Goal: Communication & Community: Share content

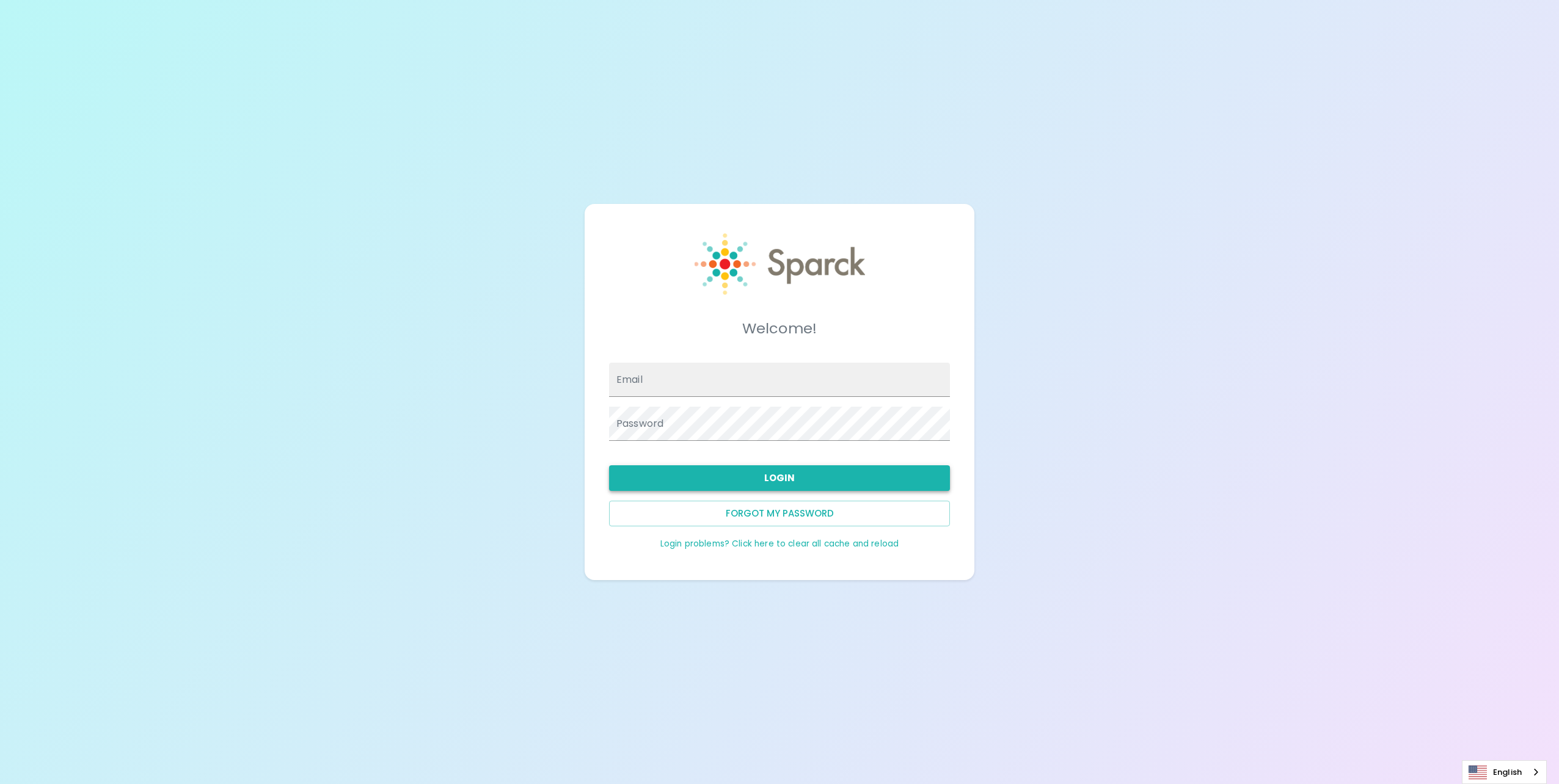
type input "[EMAIL_ADDRESS][DOMAIN_NAME]"
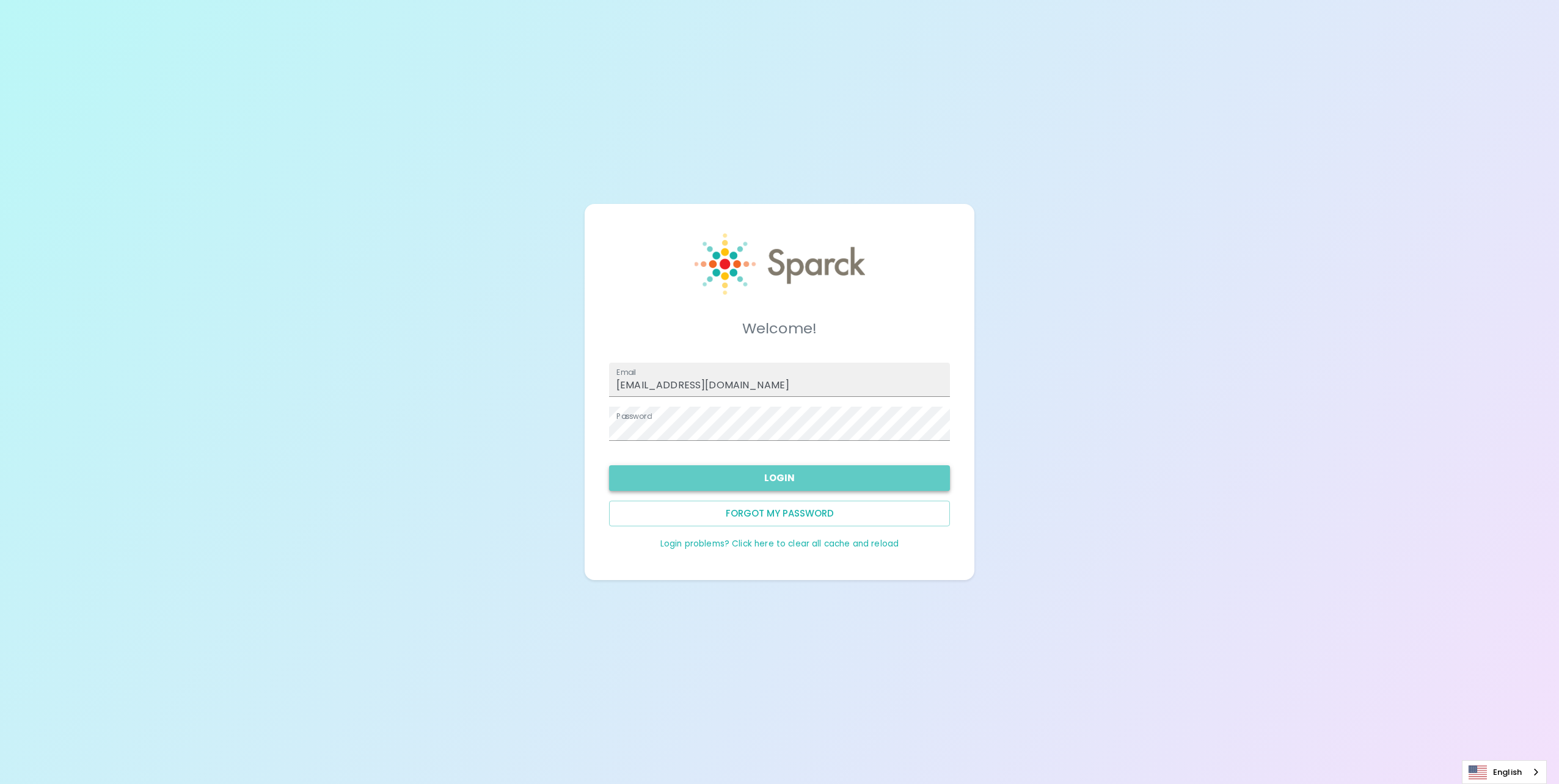
click at [757, 477] on button "Login" at bounding box center [779, 477] width 341 height 25
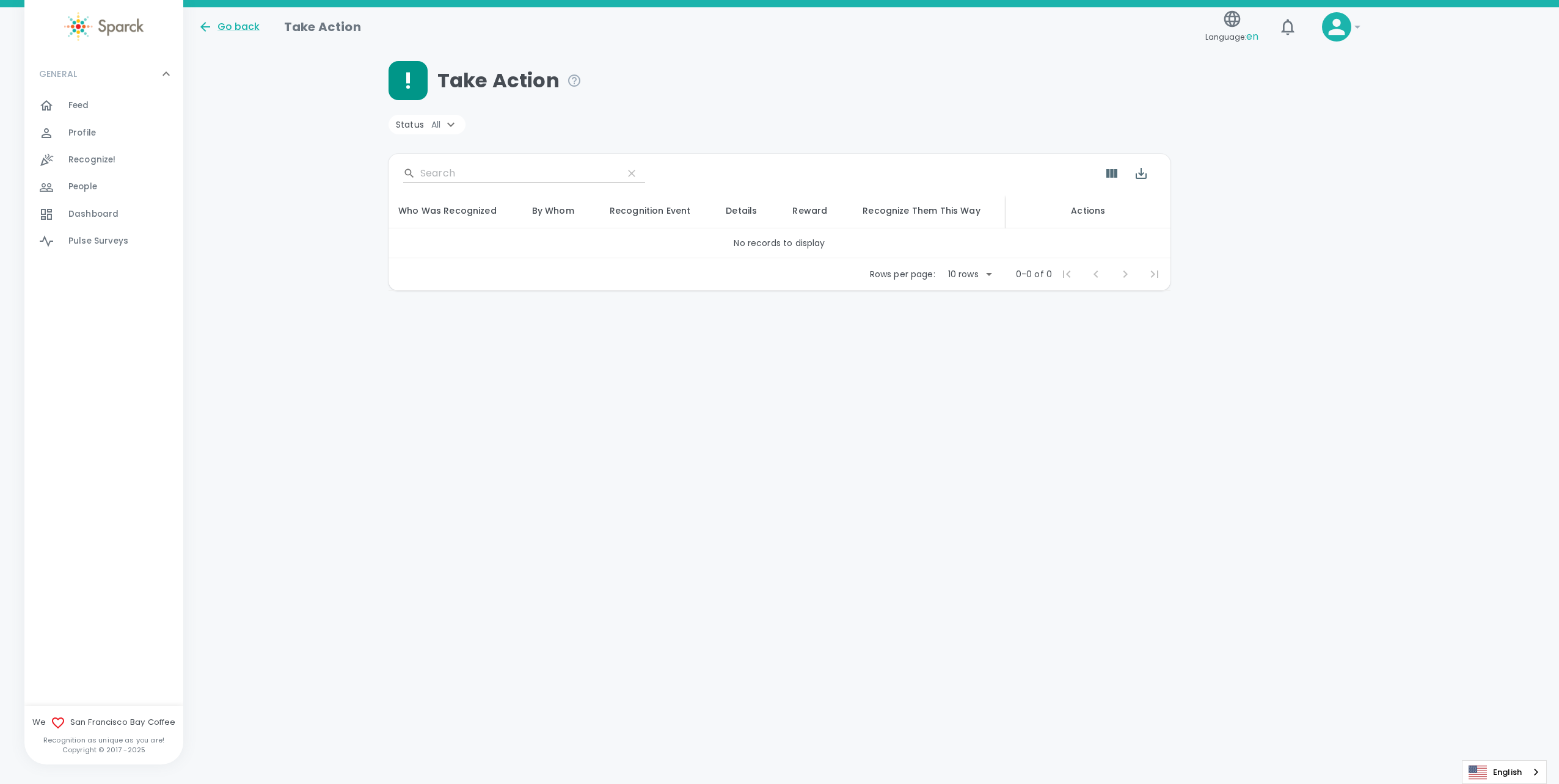
click at [74, 100] on span "Feed" at bounding box center [79, 105] width 21 height 12
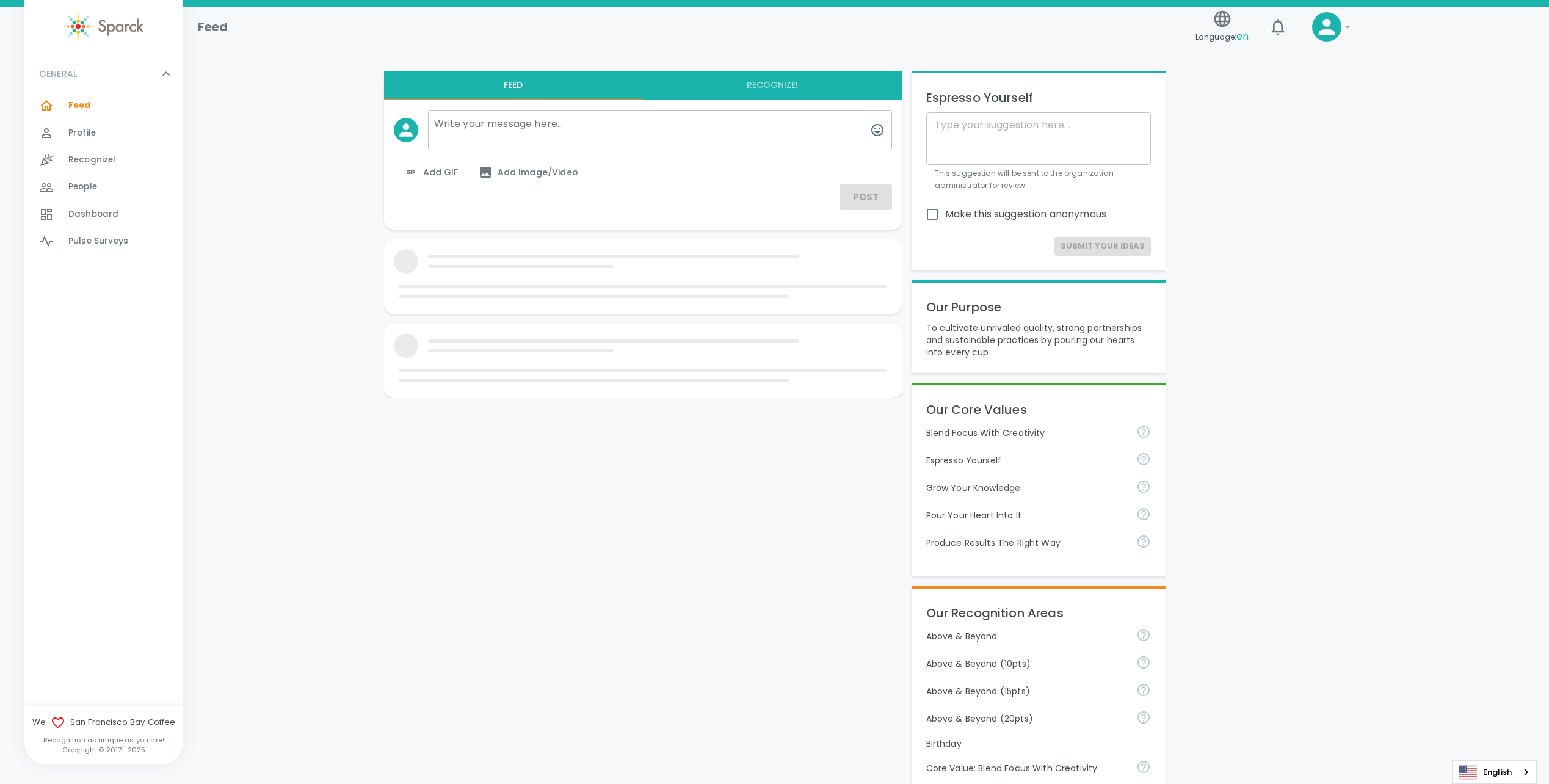
click at [547, 118] on textarea at bounding box center [660, 129] width 464 height 41
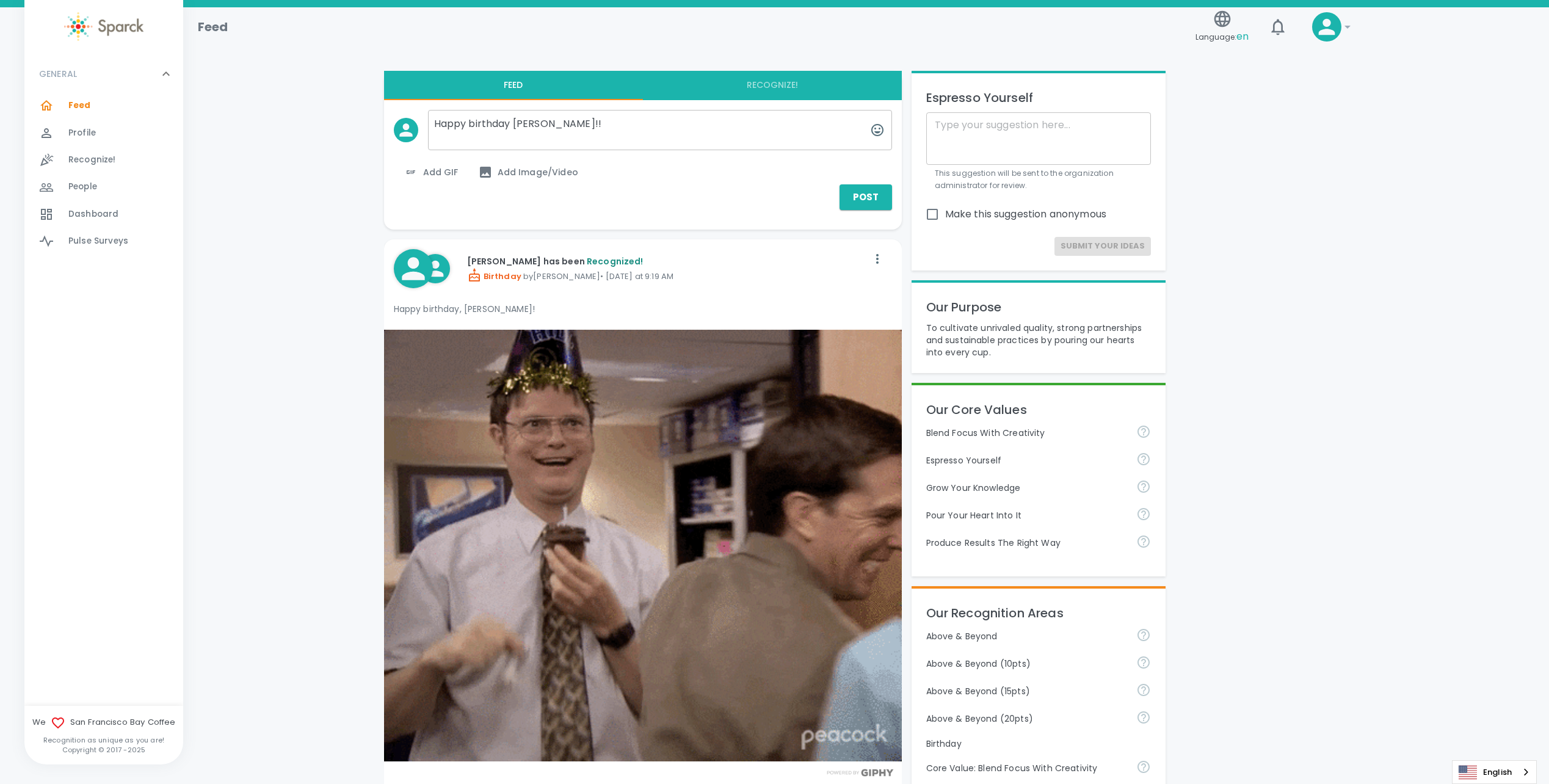
type textarea "Happy birthday [PERSON_NAME]!!"
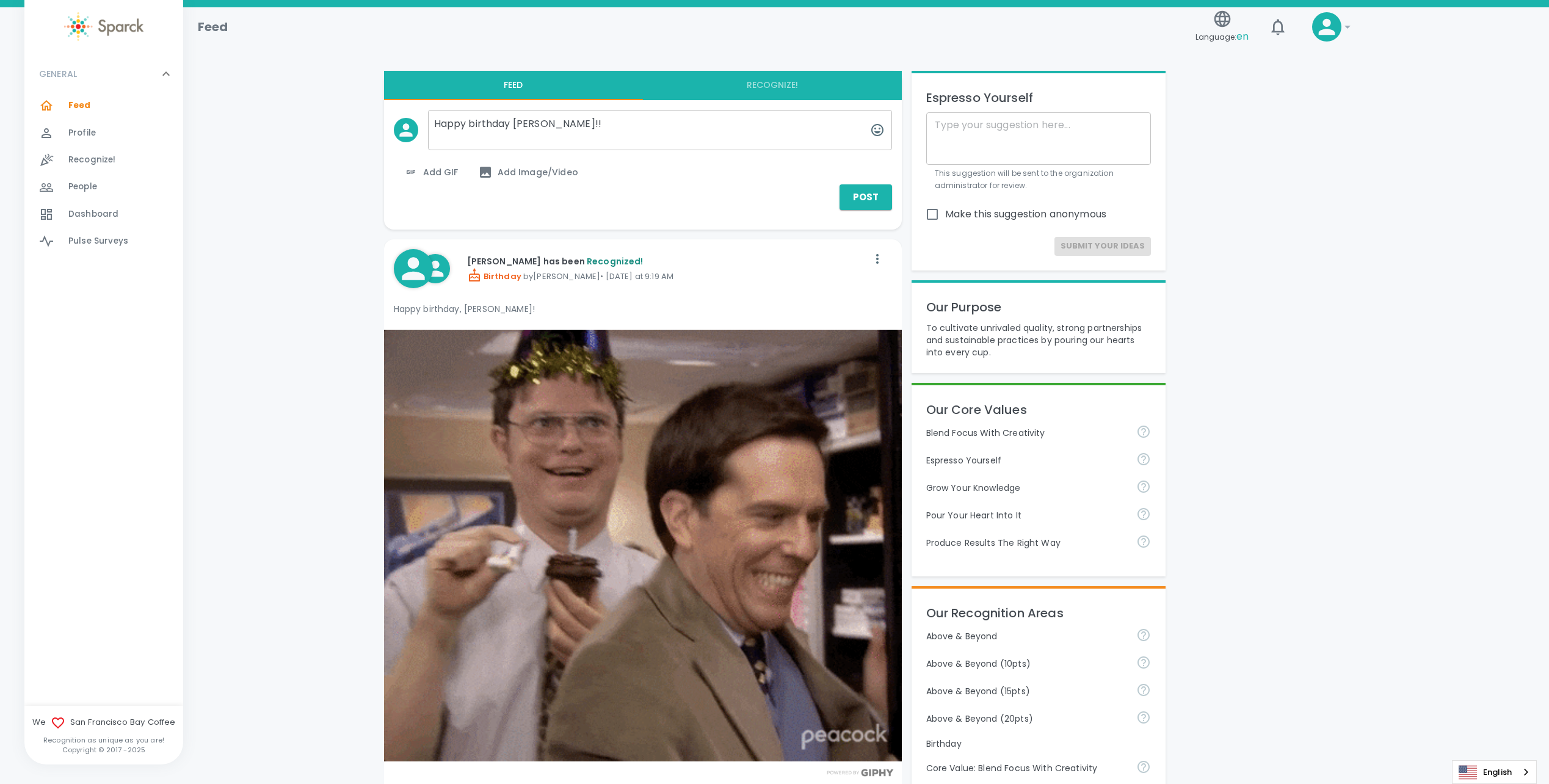
click at [451, 168] on span "Add GIF" at bounding box center [431, 172] width 55 height 14
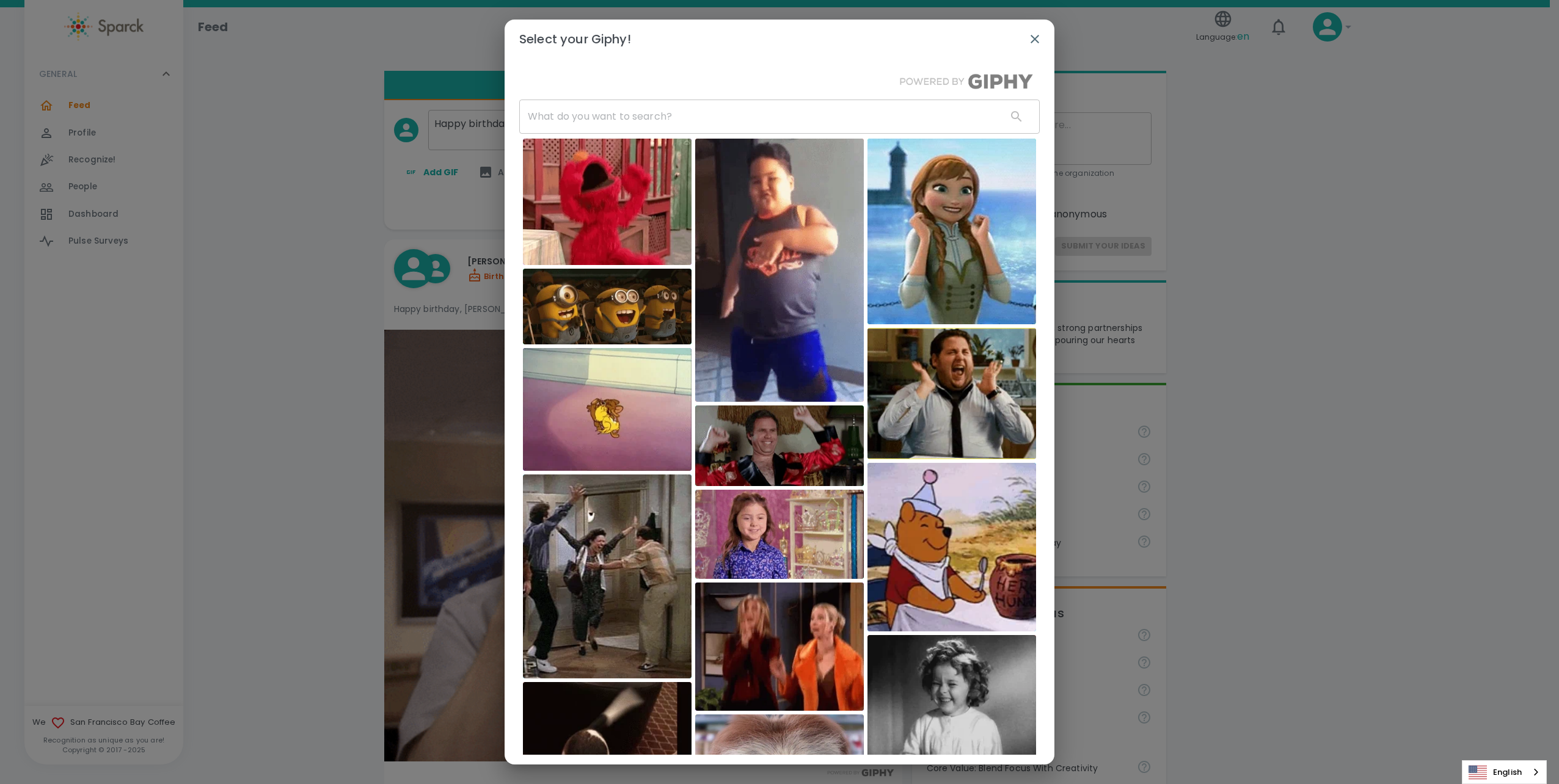
click at [634, 124] on input "text" at bounding box center [758, 117] width 478 height 34
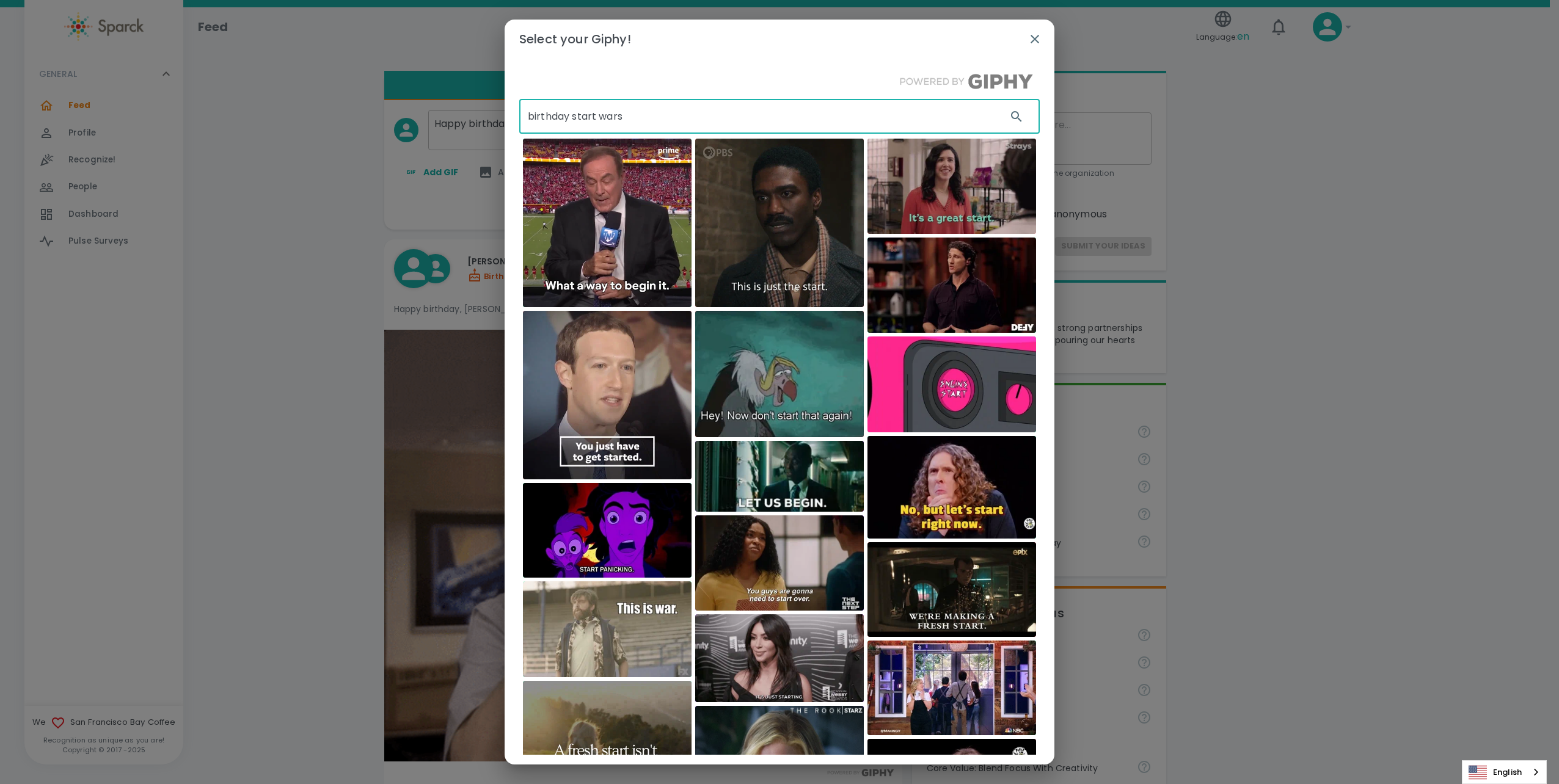
click at [594, 116] on input "birthday start wars" at bounding box center [758, 117] width 478 height 34
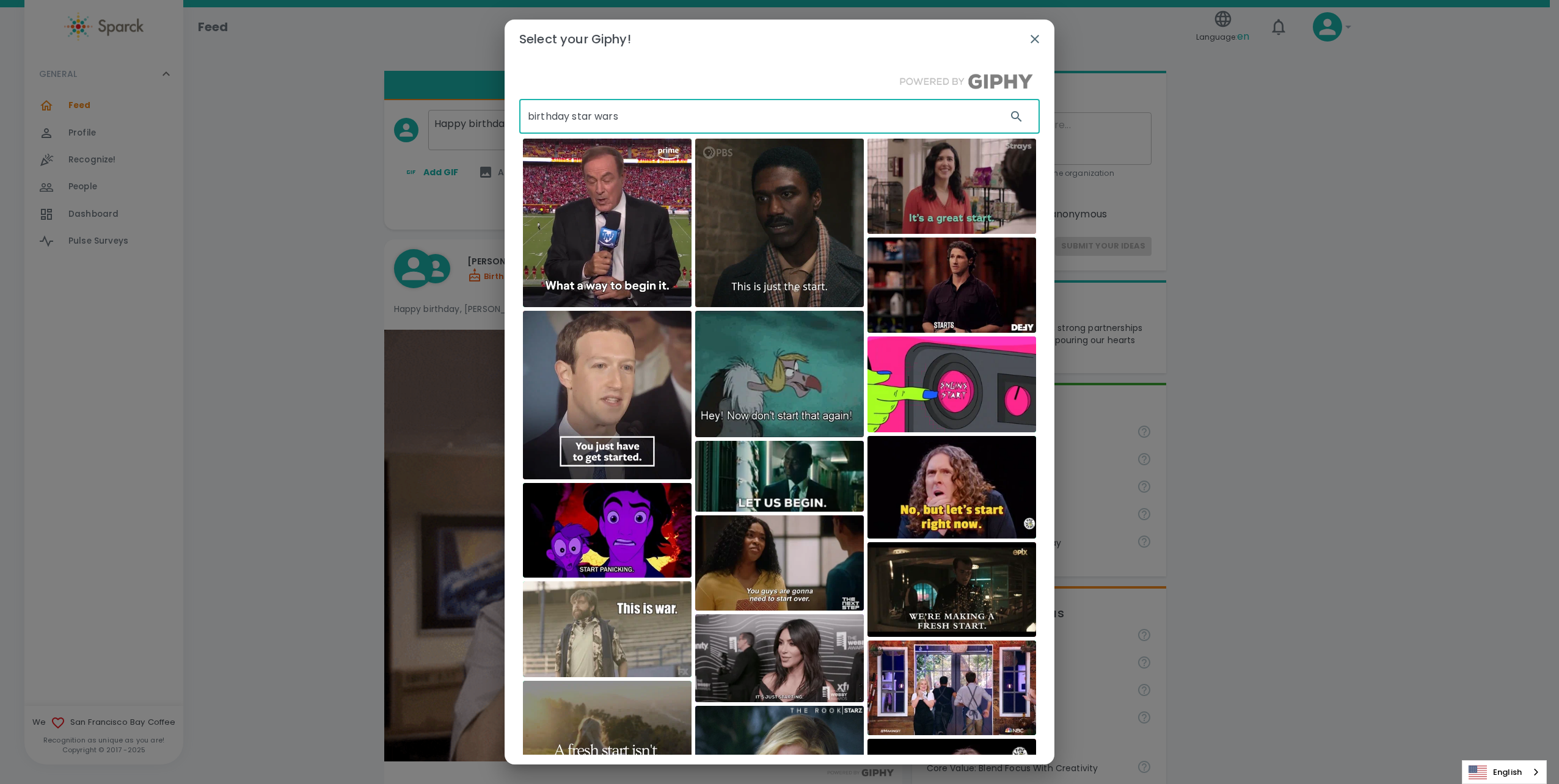
type input "birthday star wars"
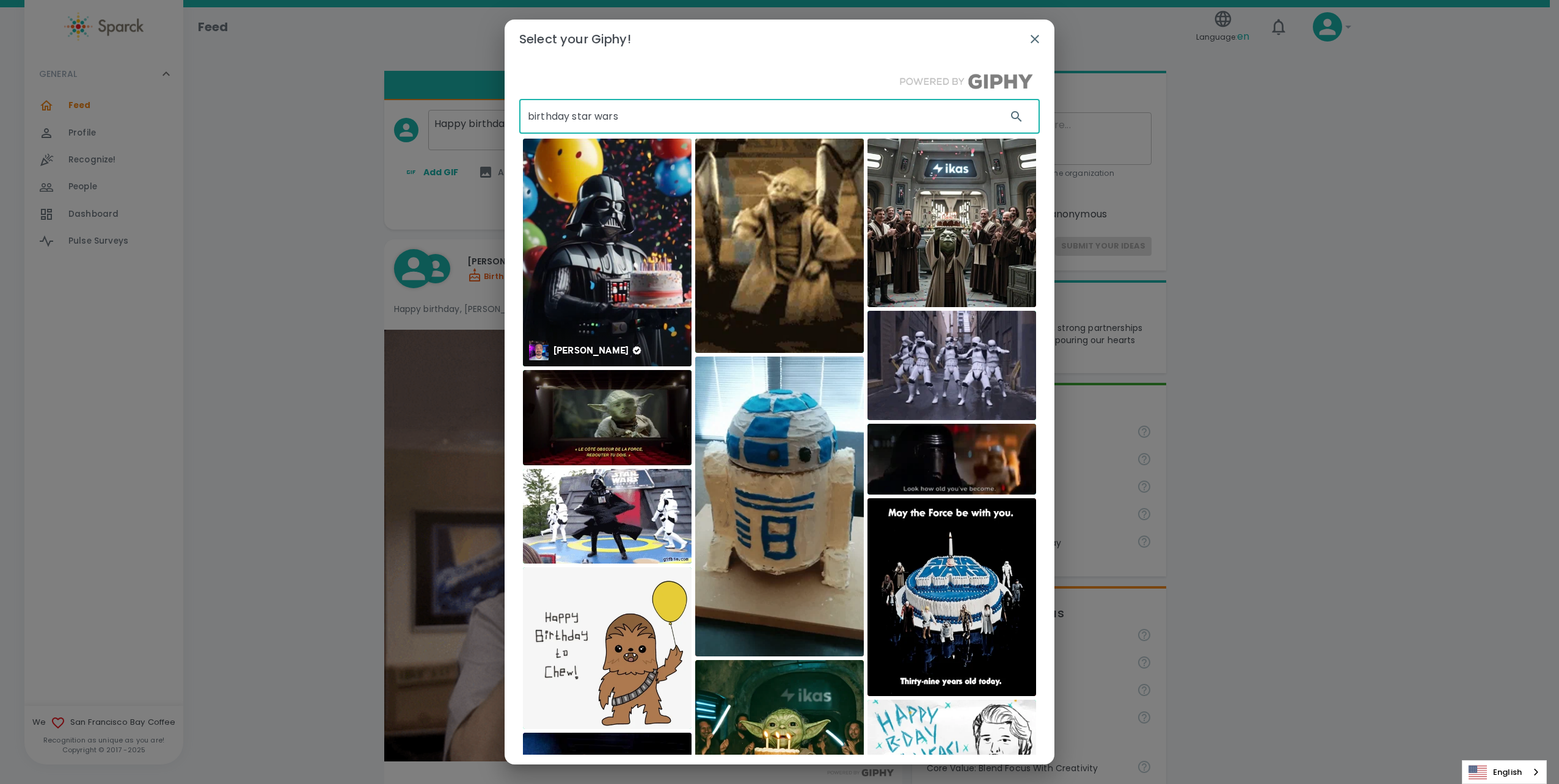
click at [615, 301] on img at bounding box center [607, 252] width 168 height 228
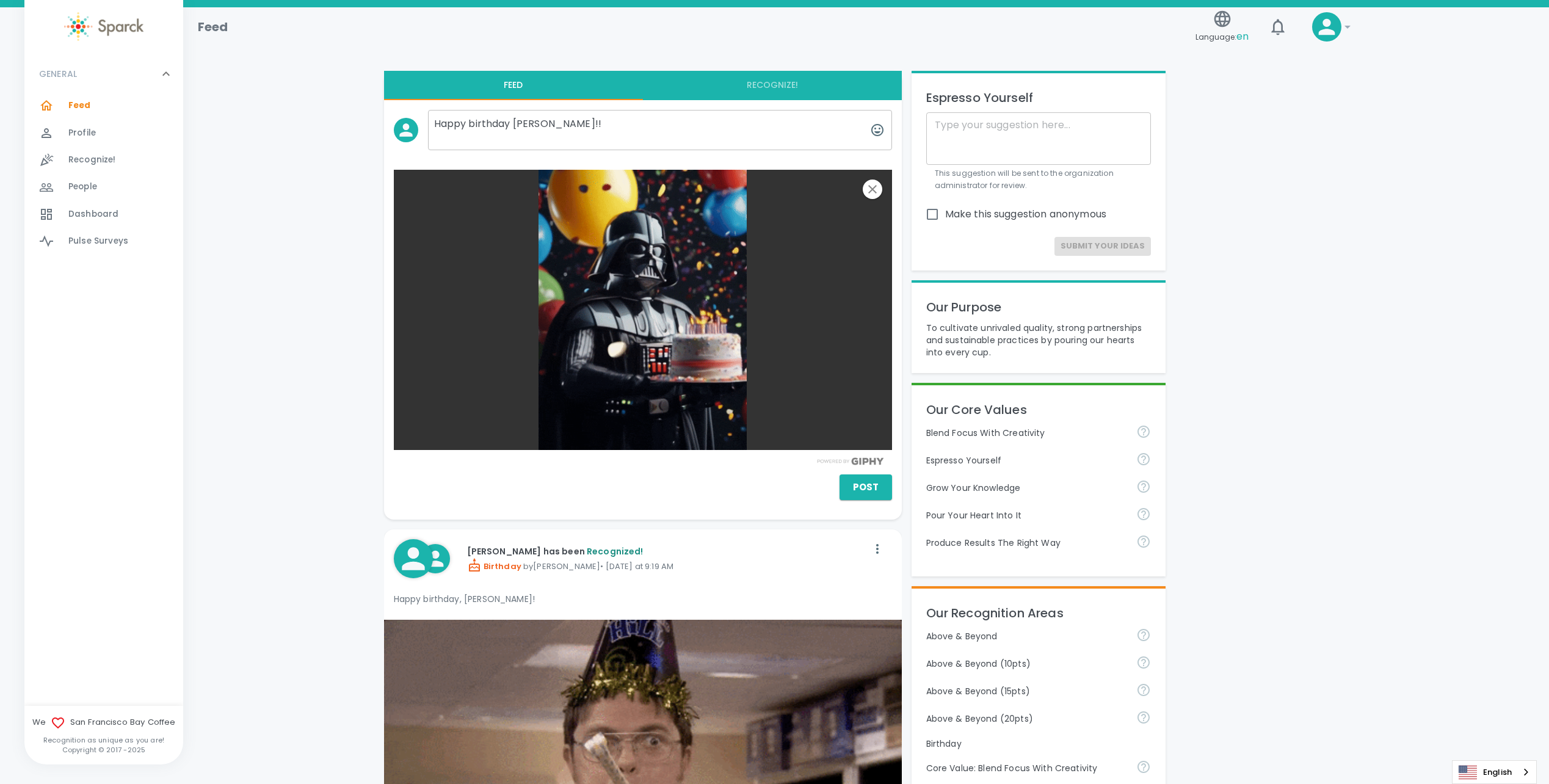
click at [584, 127] on textarea "Happy birthday [PERSON_NAME]!!" at bounding box center [660, 129] width 464 height 41
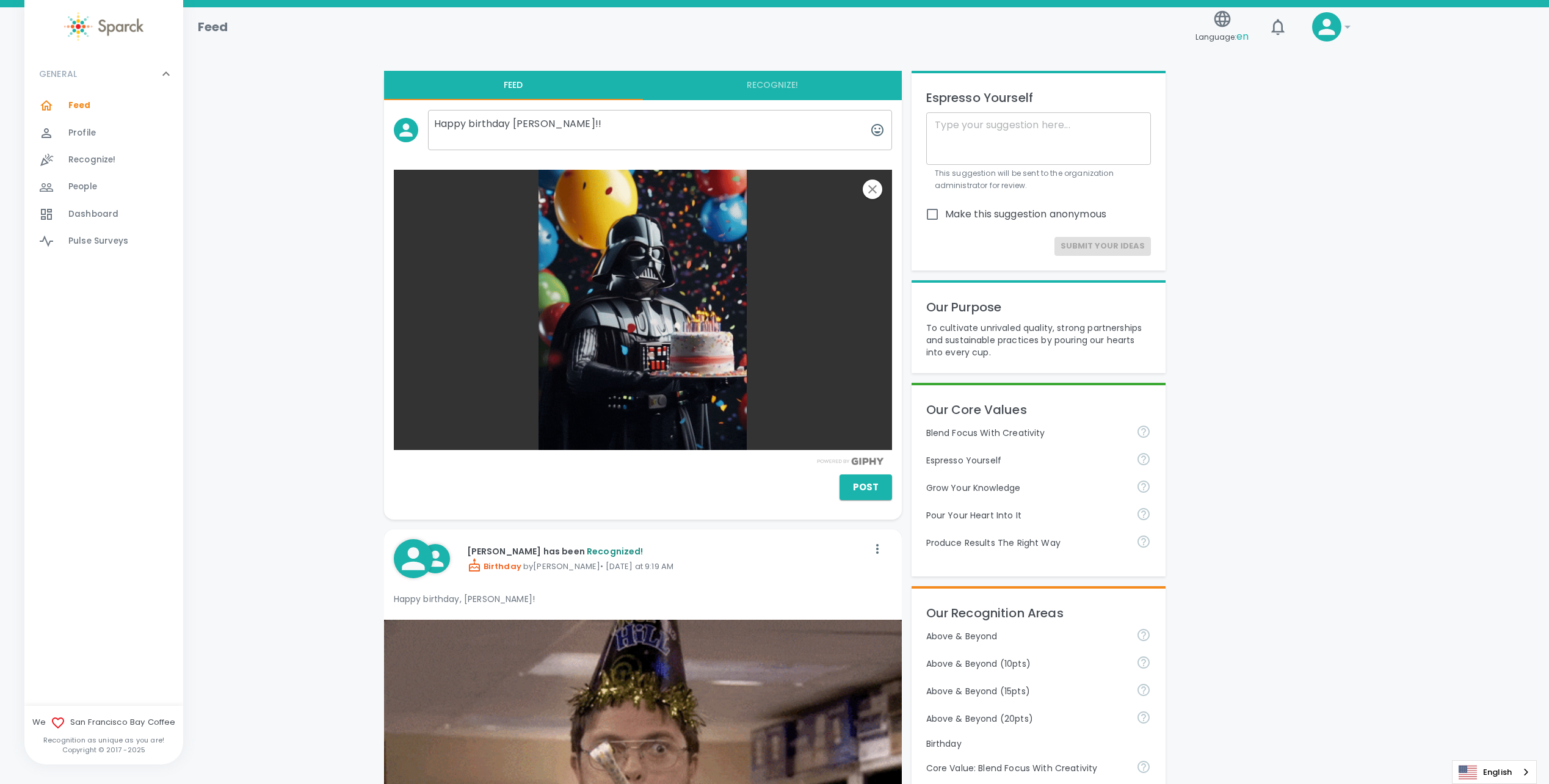
click at [786, 84] on button "Recognize!" at bounding box center [773, 85] width 259 height 29
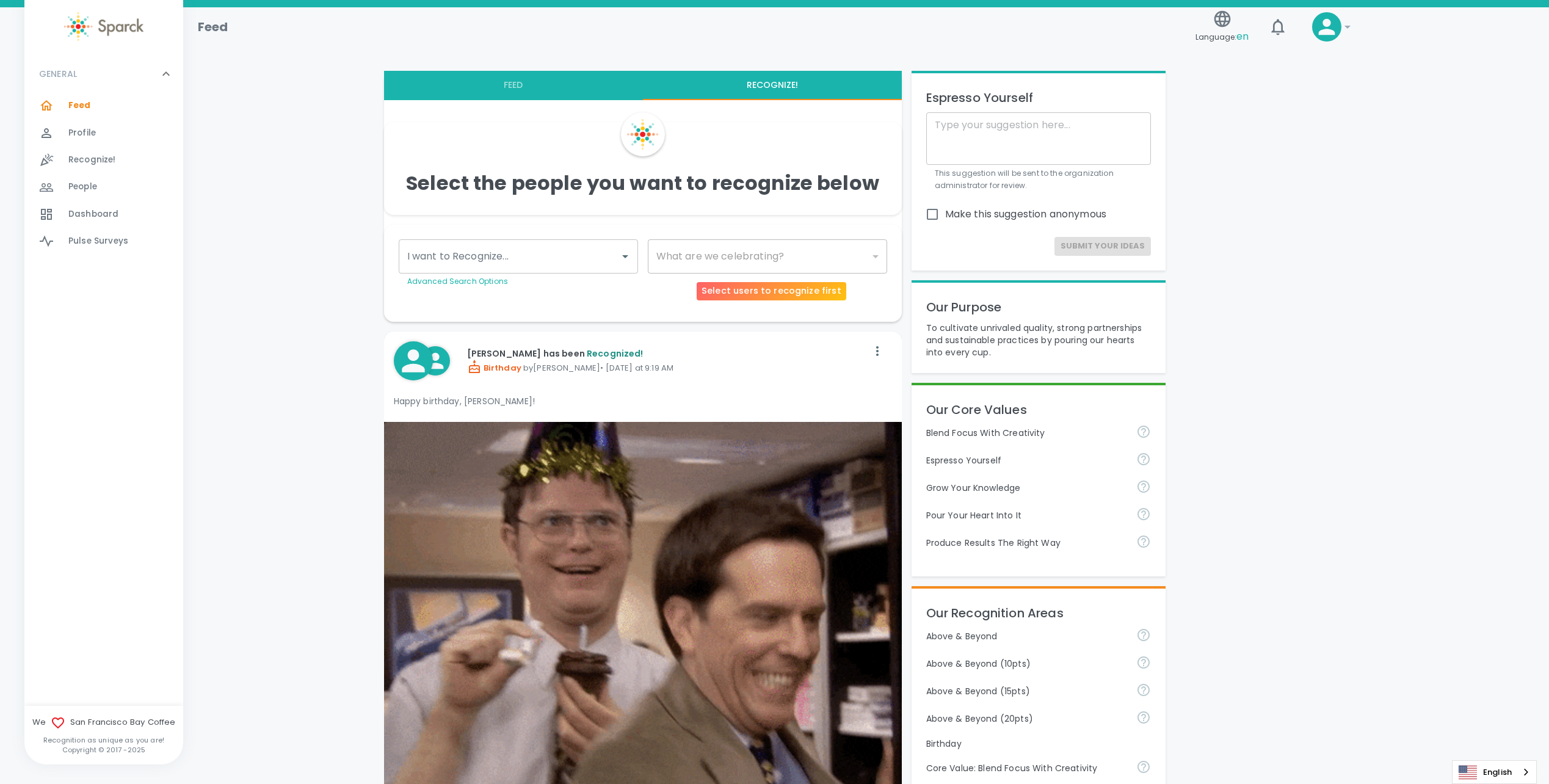
click at [698, 252] on div "​" at bounding box center [767, 257] width 240 height 34
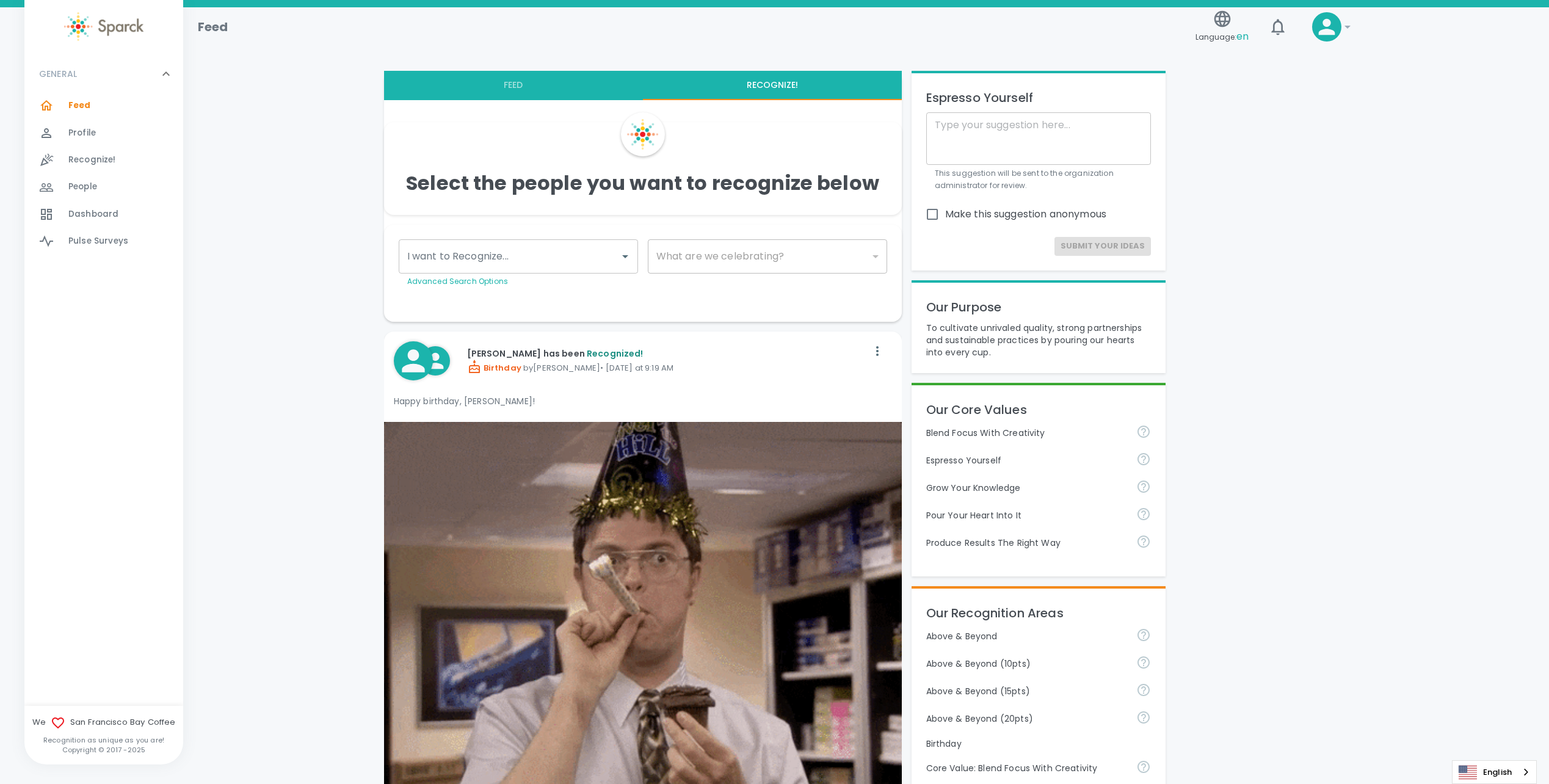
click at [601, 259] on input "I want to Recognize..." at bounding box center [509, 257] width 210 height 24
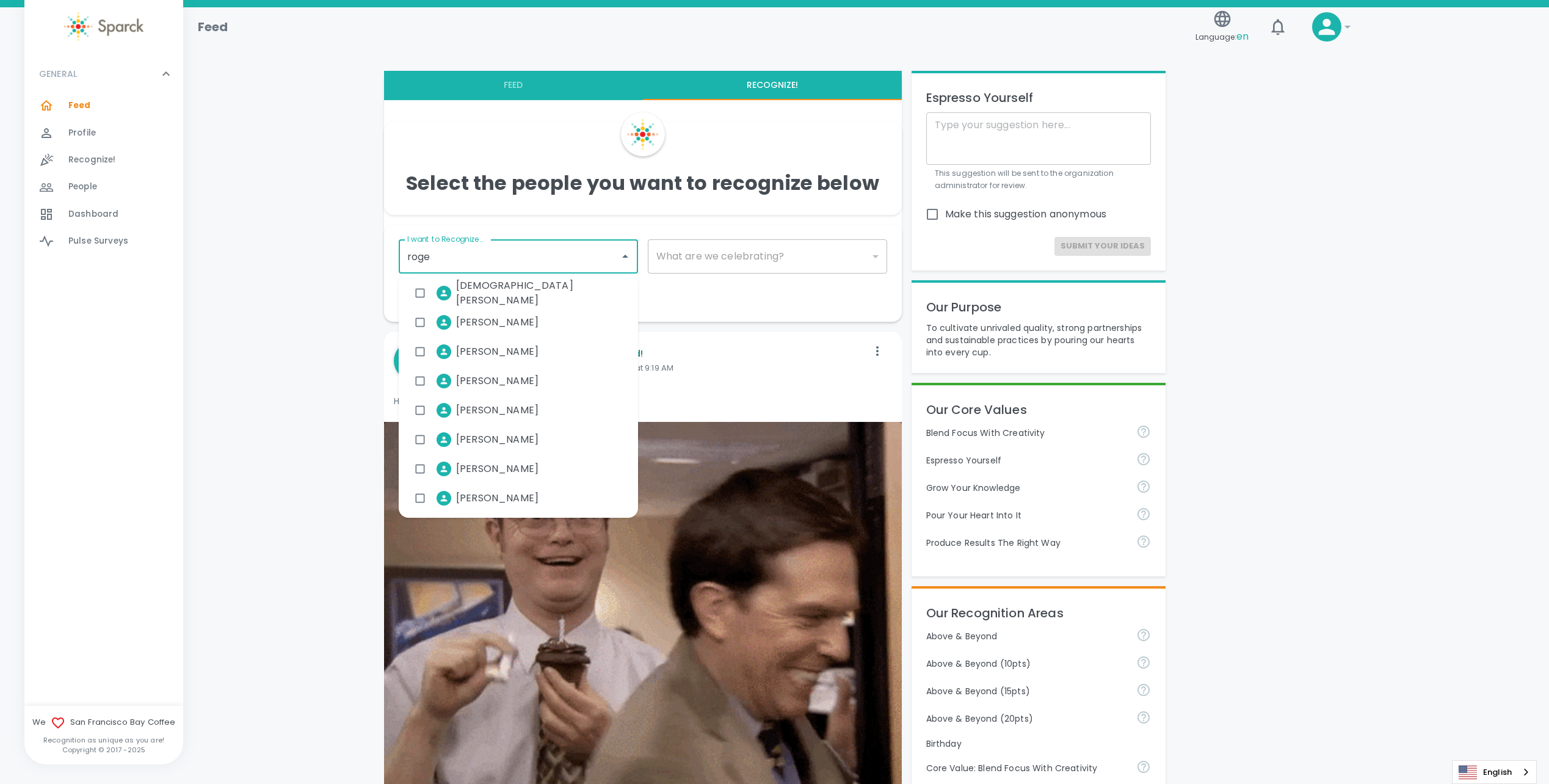
type input "[PERSON_NAME]"
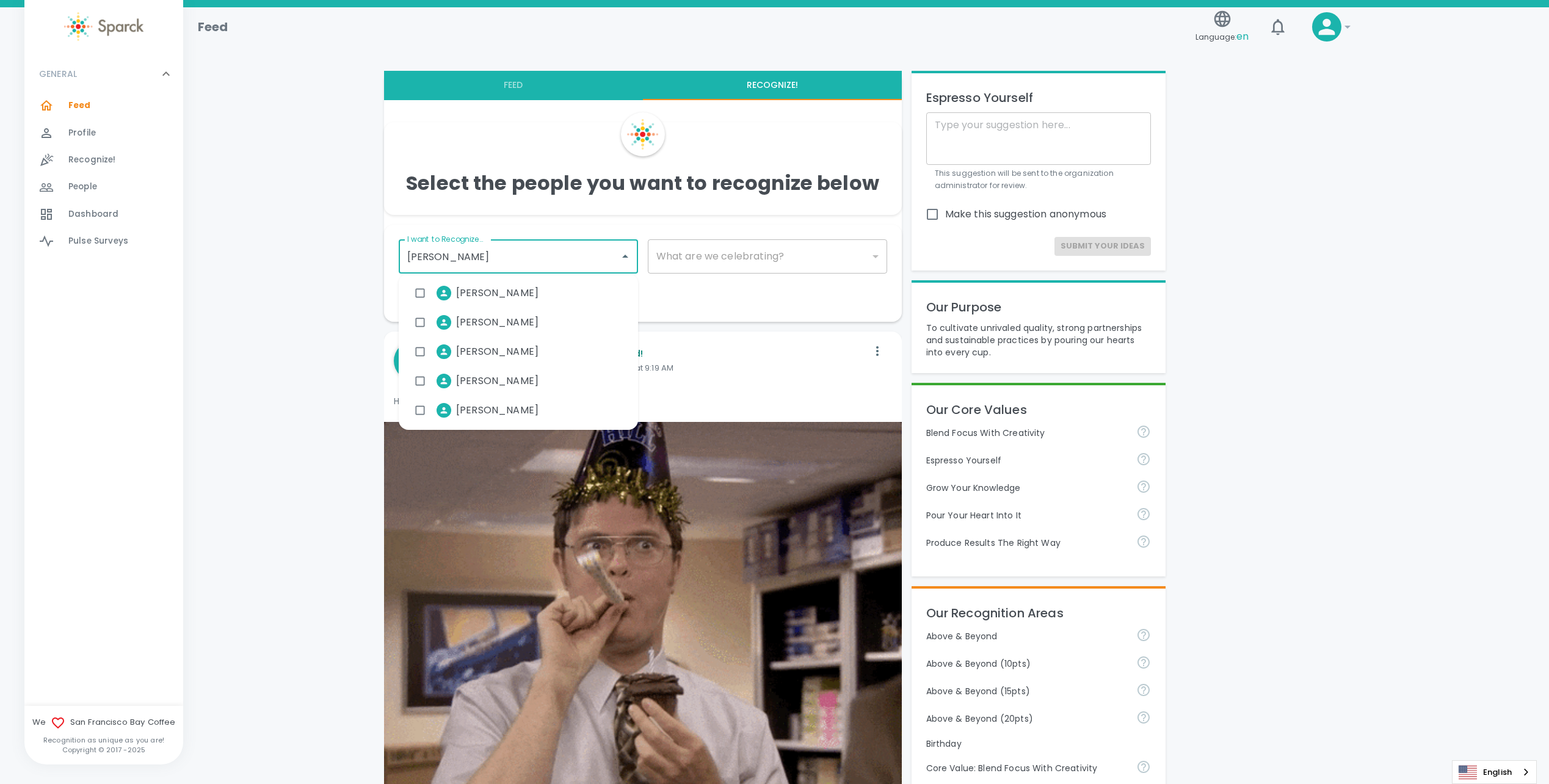
click at [417, 386] on input "checkbox" at bounding box center [421, 381] width 24 height 24
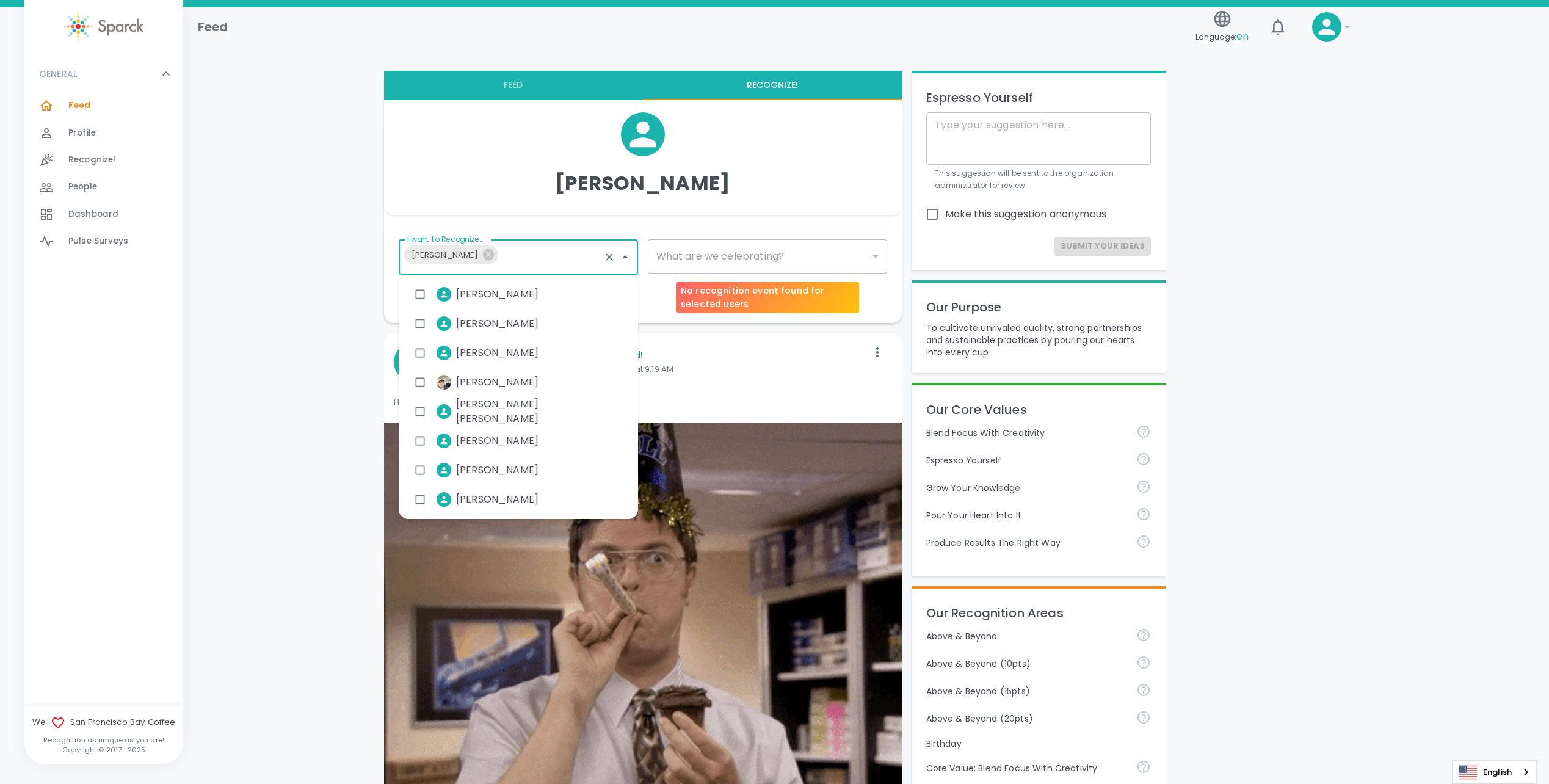
click at [675, 261] on div "​" at bounding box center [767, 257] width 240 height 34
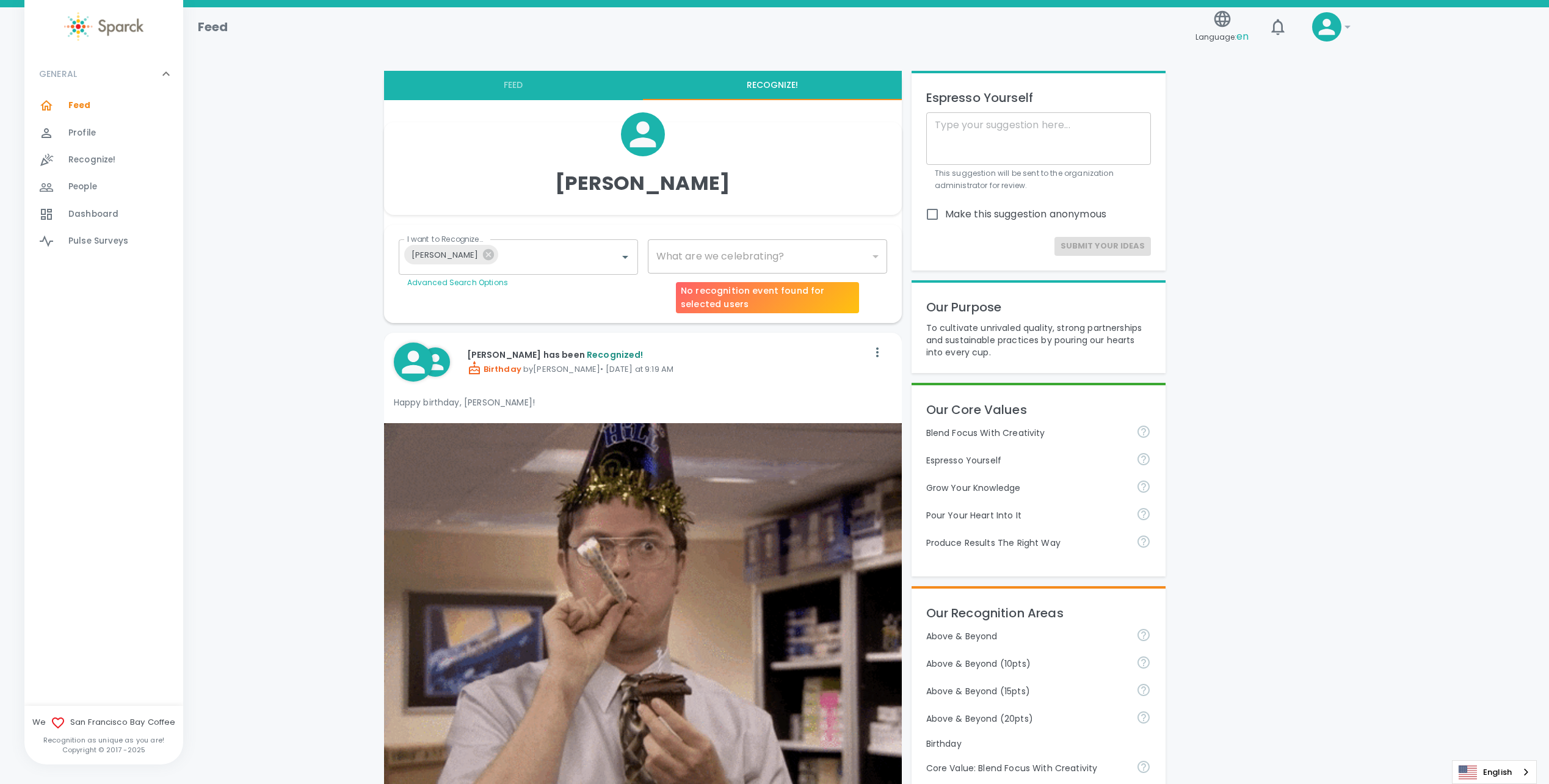
click at [711, 252] on div "​" at bounding box center [767, 257] width 240 height 34
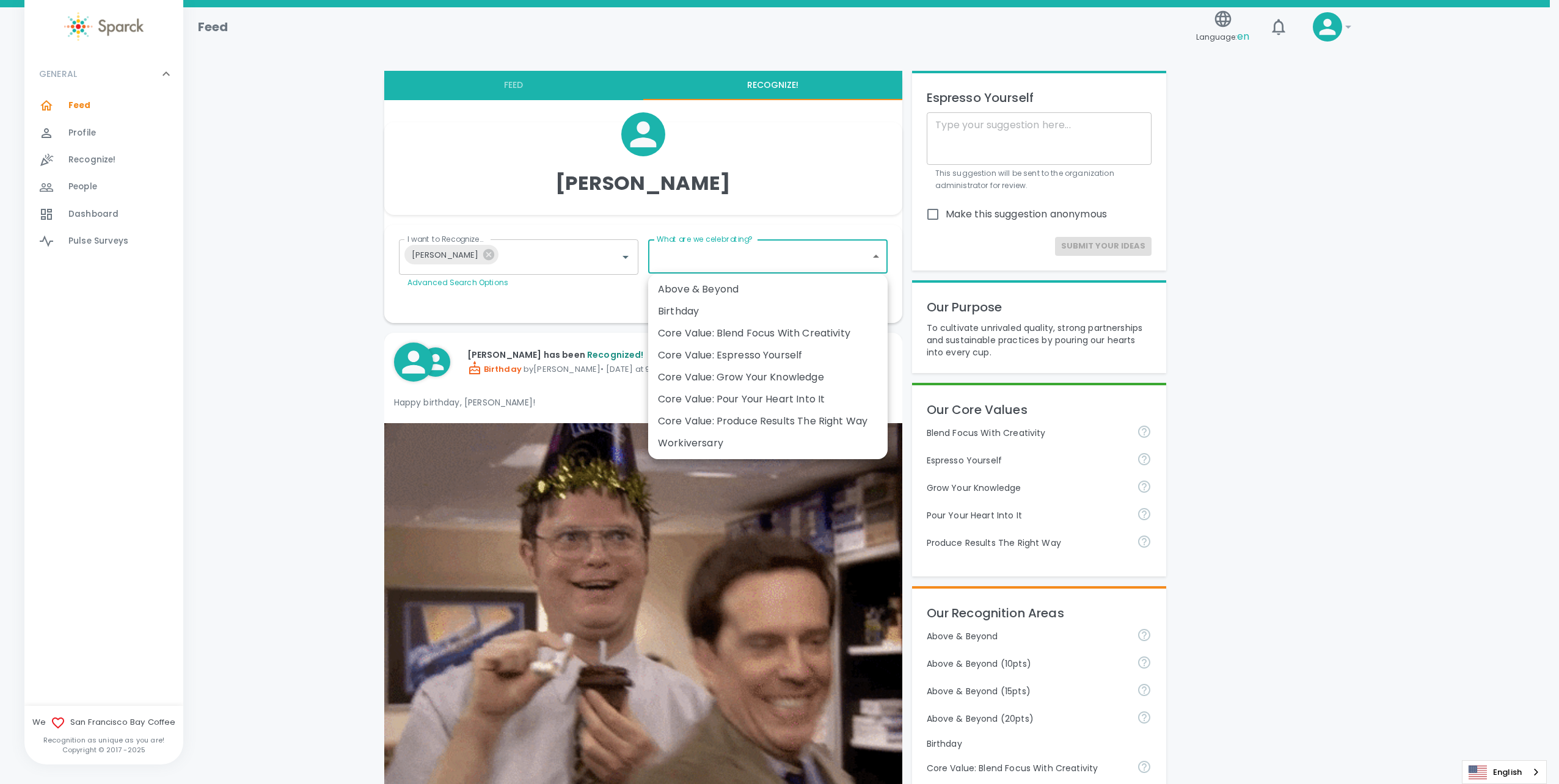
click at [727, 319] on li "Birthday" at bounding box center [767, 311] width 240 height 22
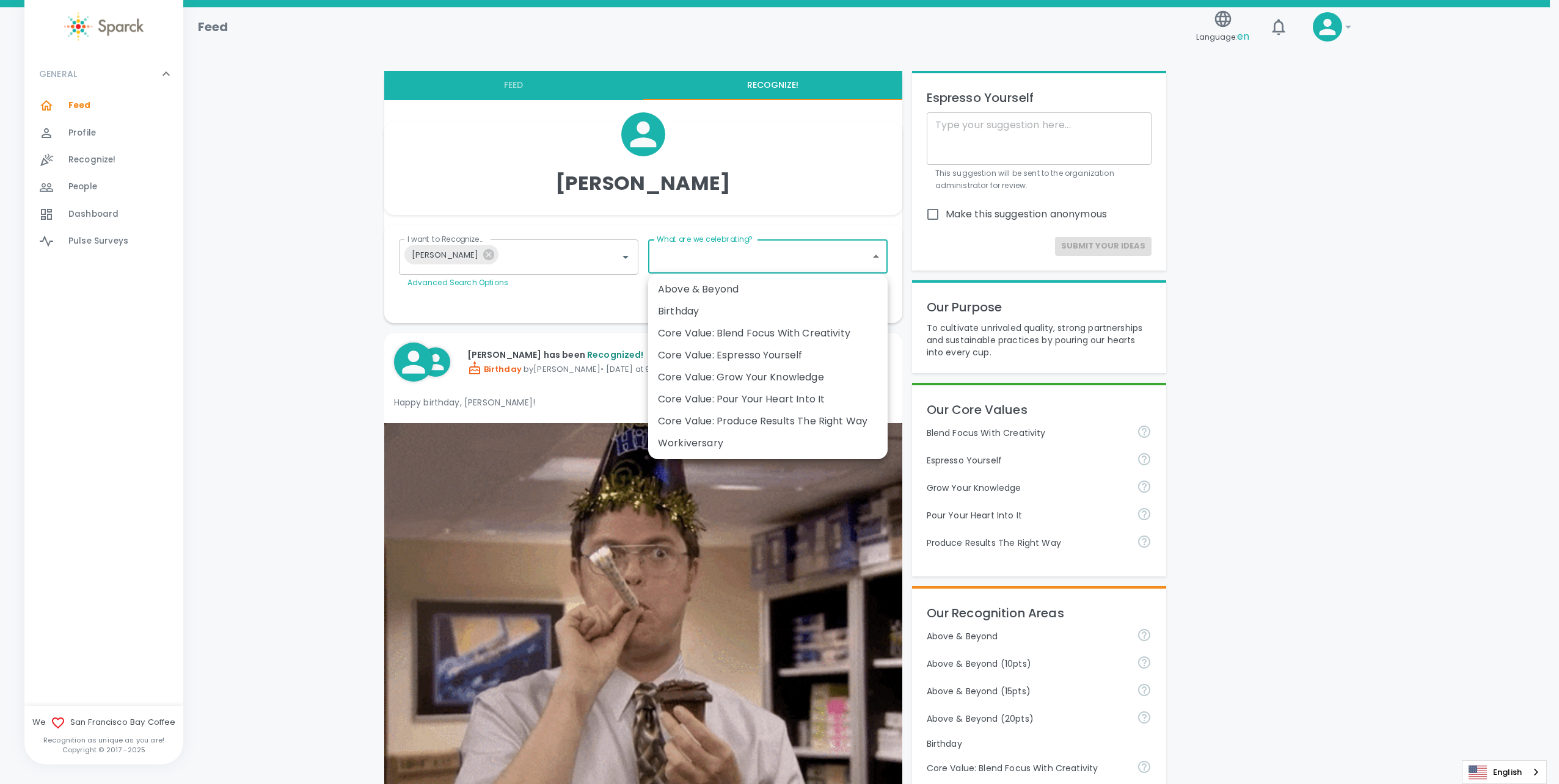
type input "2072"
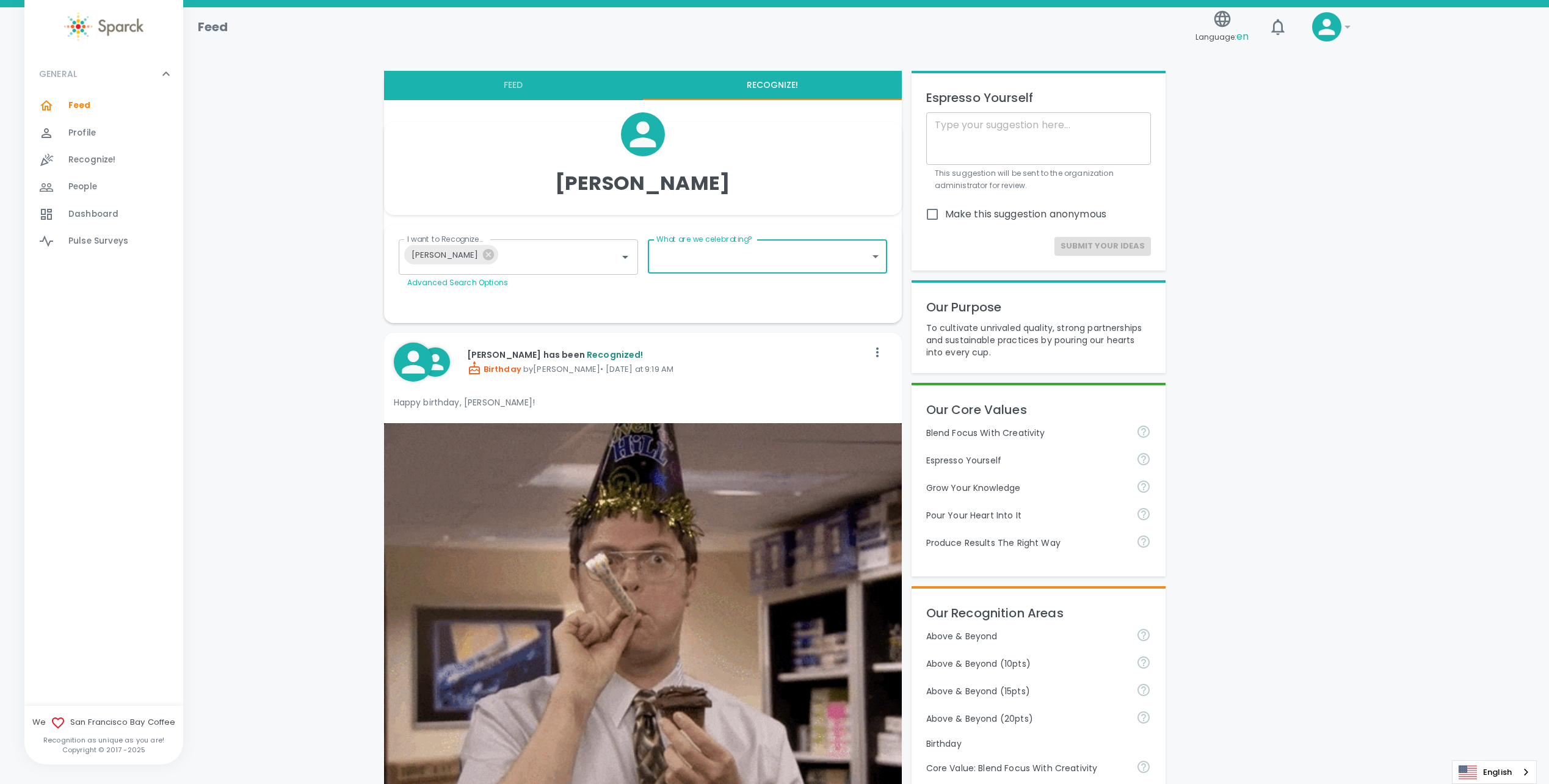
type input "2072"
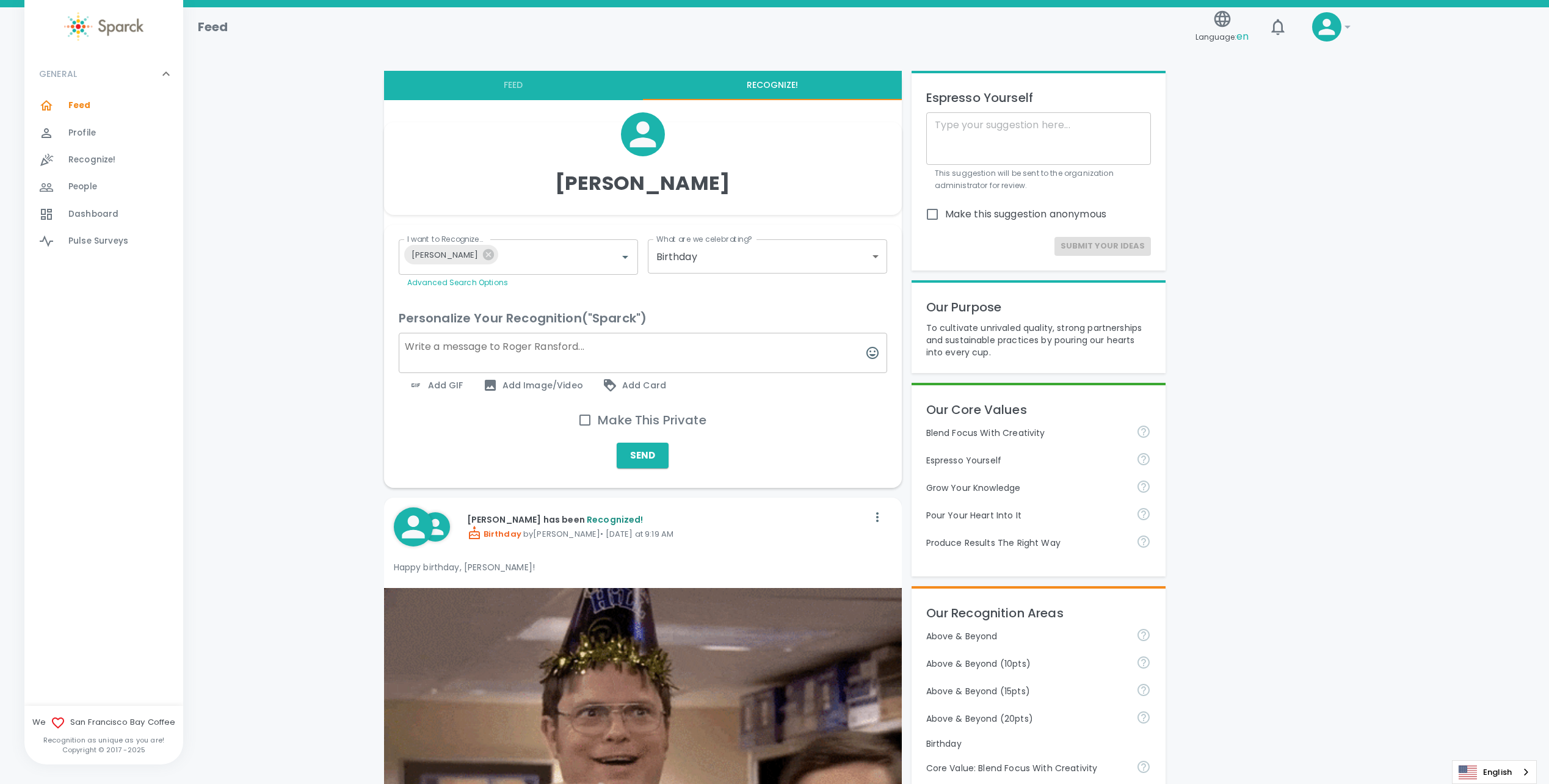
click at [544, 347] on textarea at bounding box center [643, 353] width 489 height 41
type textarea "Happy birthday [PERSON_NAME]!!"
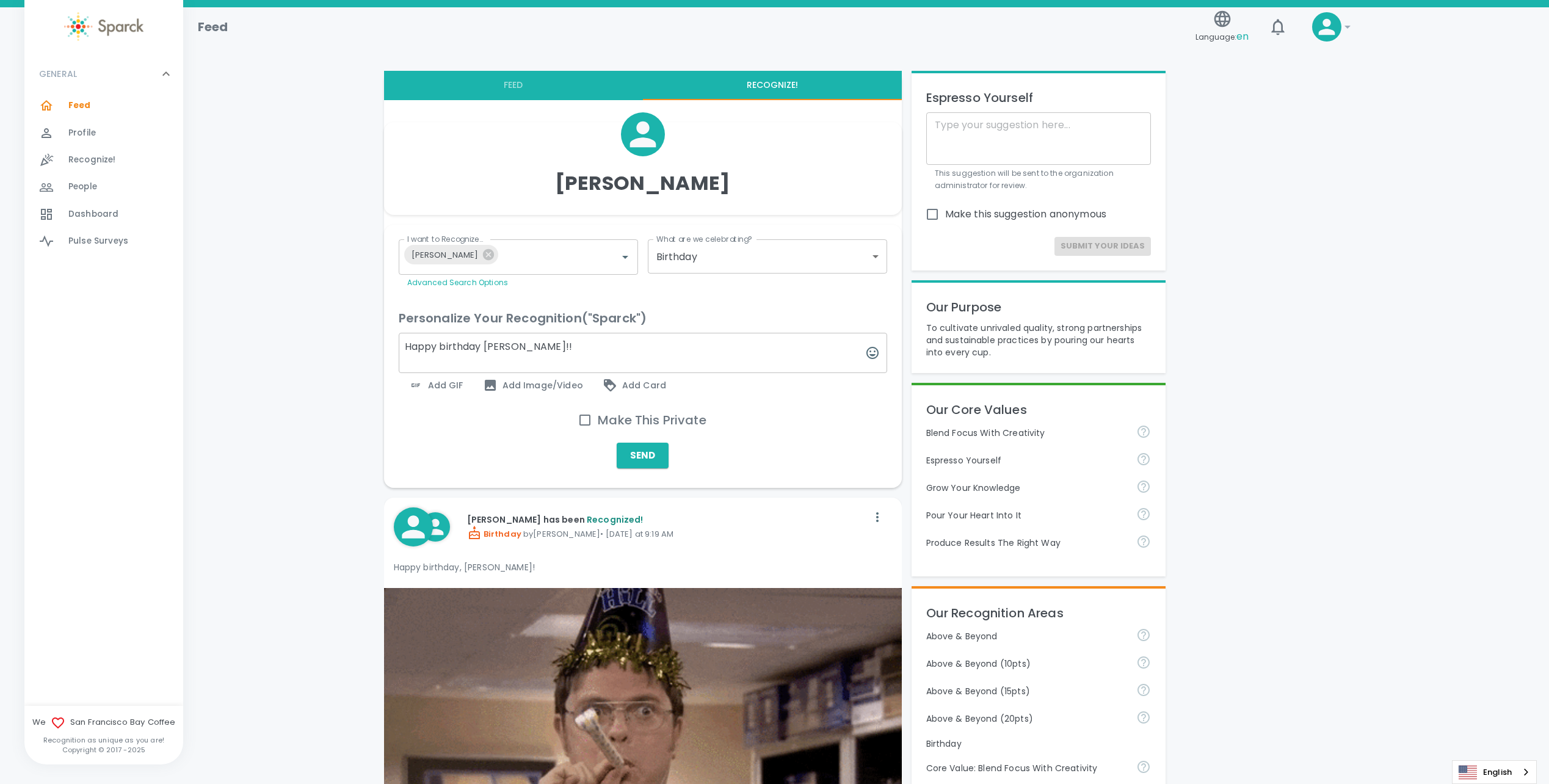
click at [433, 384] on span "Add GIF" at bounding box center [436, 385] width 55 height 14
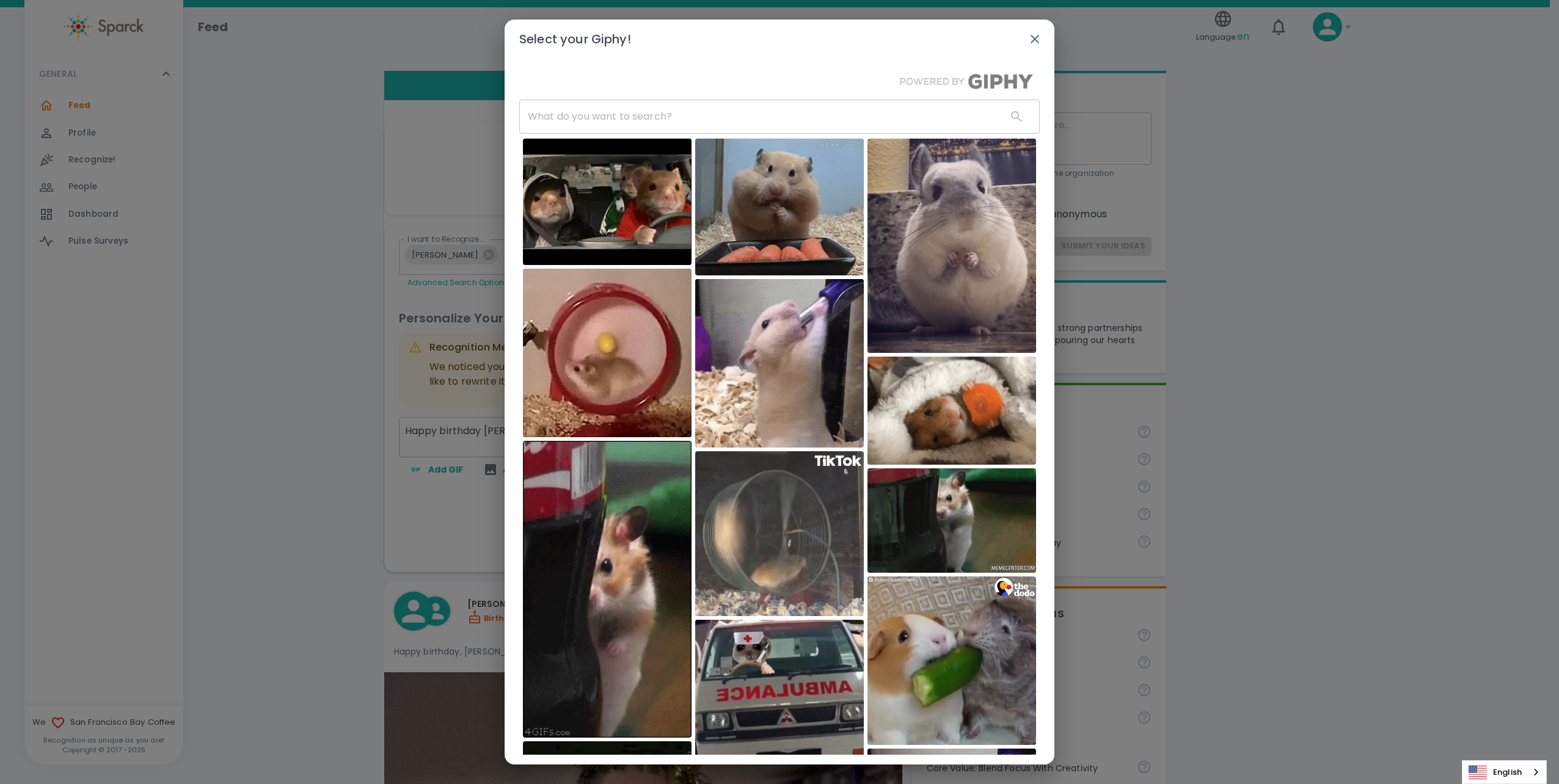
click at [657, 120] on input "text" at bounding box center [758, 117] width 478 height 34
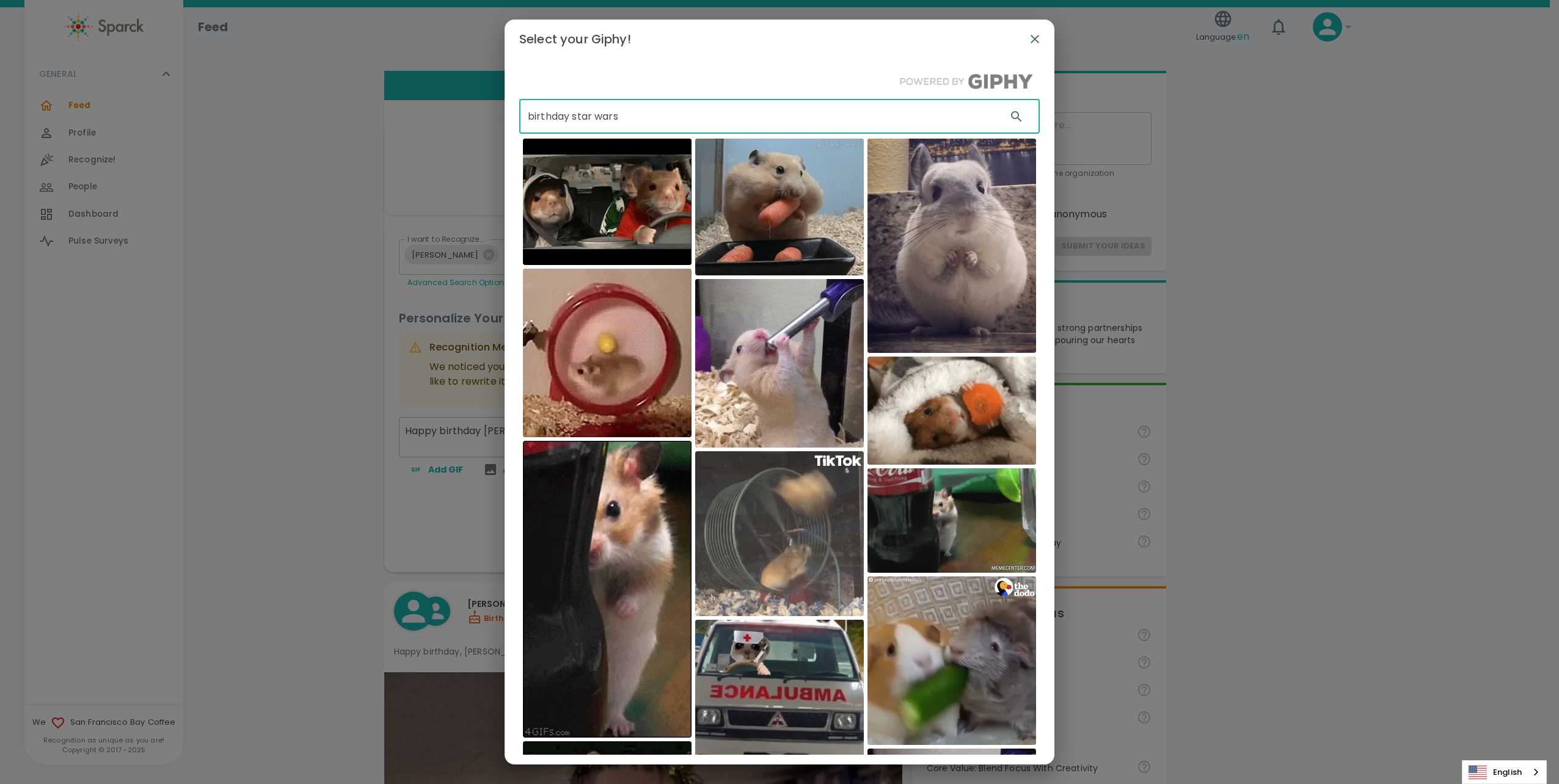
type input "birthday star wars"
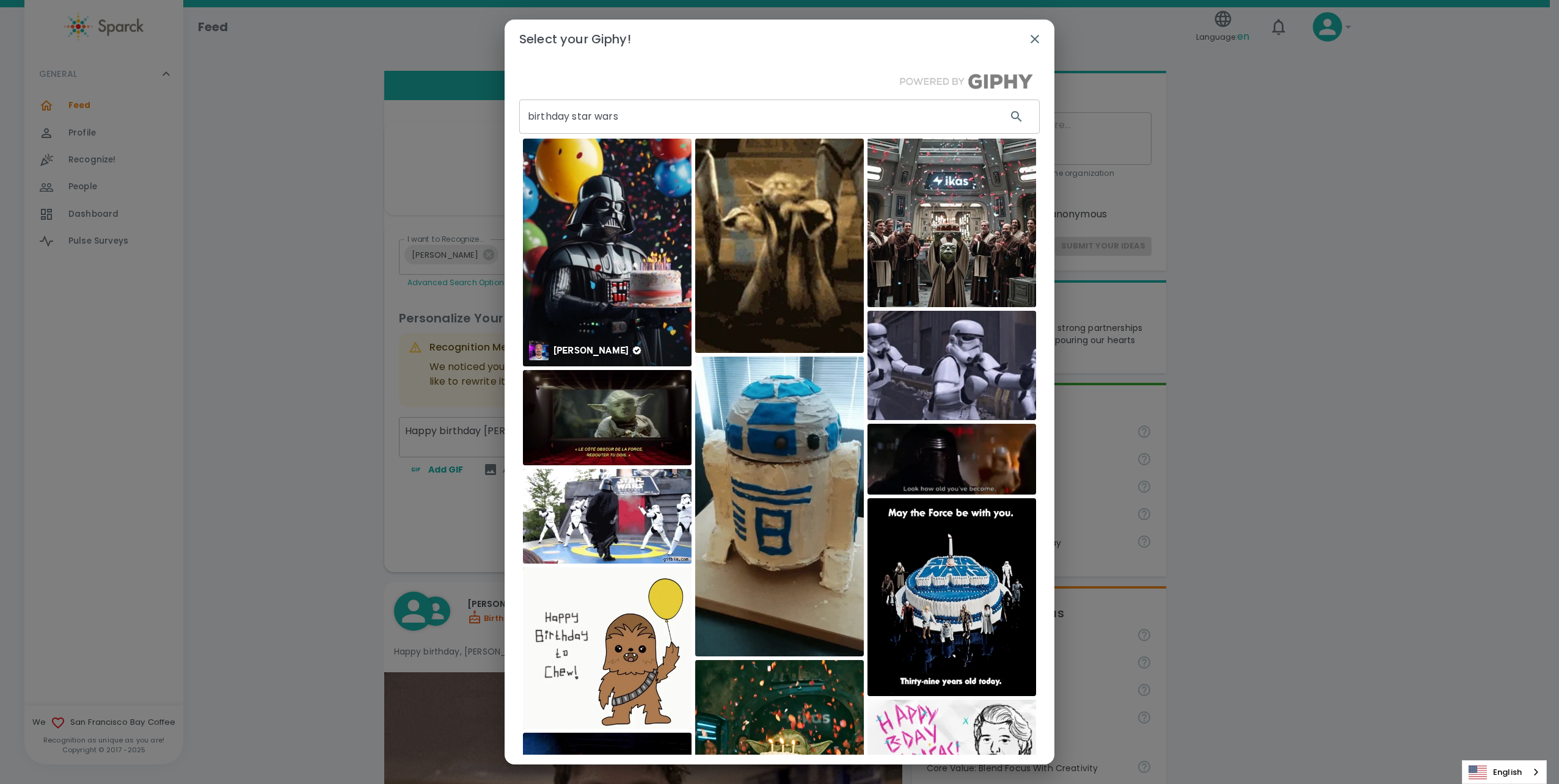
click at [631, 200] on img at bounding box center [607, 252] width 168 height 228
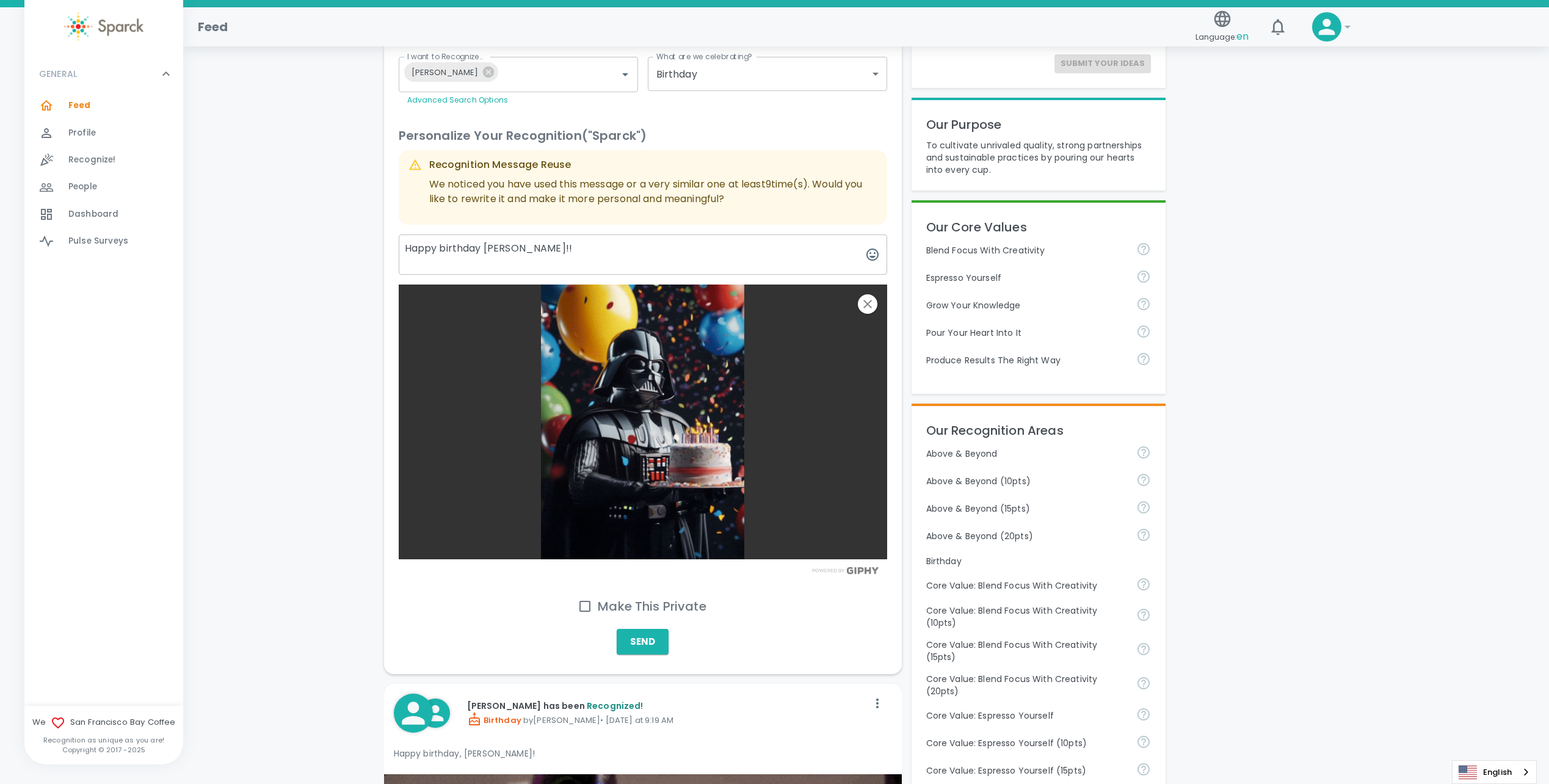
scroll to position [183, 0]
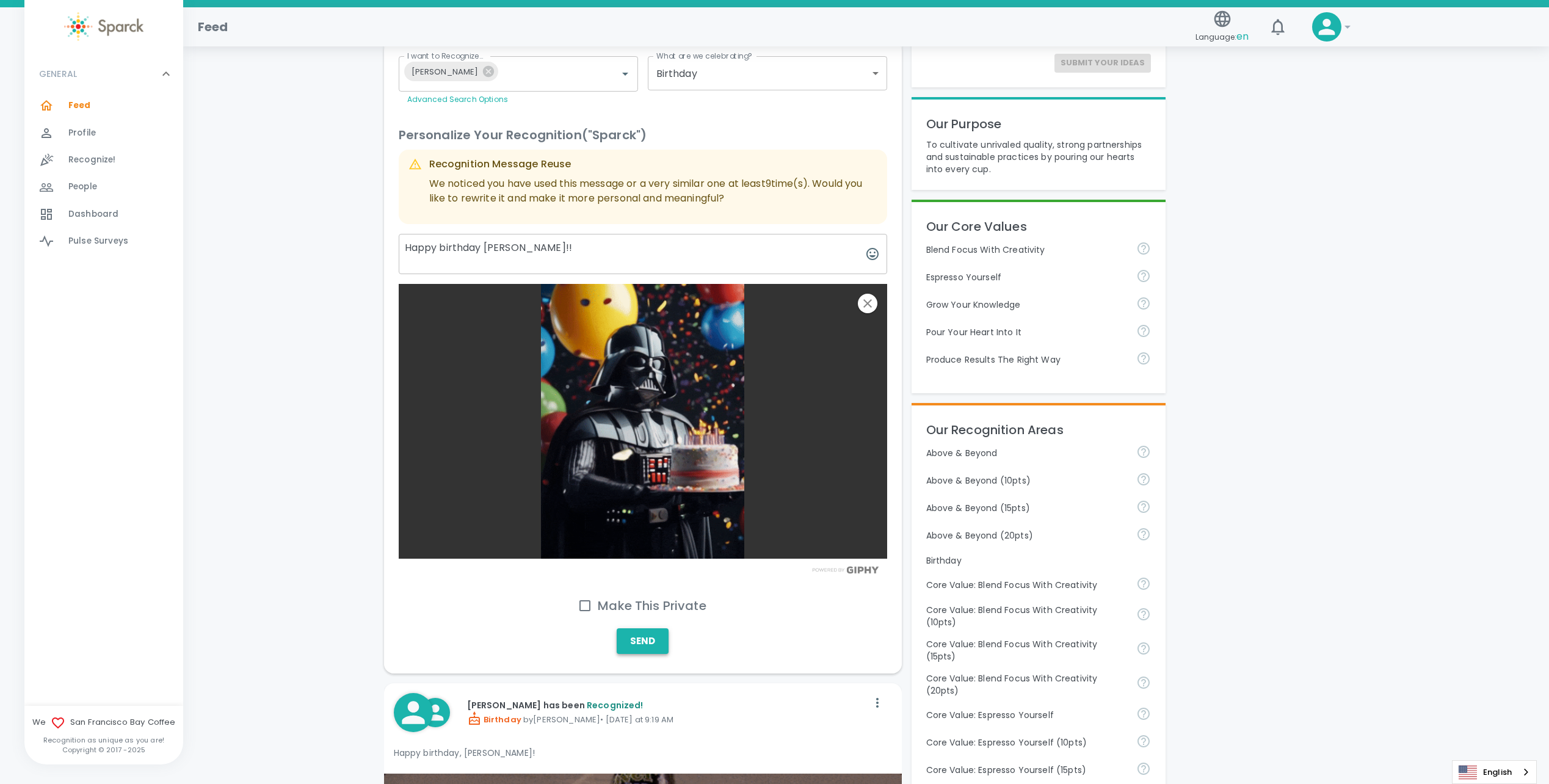
click at [658, 642] on button "Send" at bounding box center [642, 641] width 52 height 25
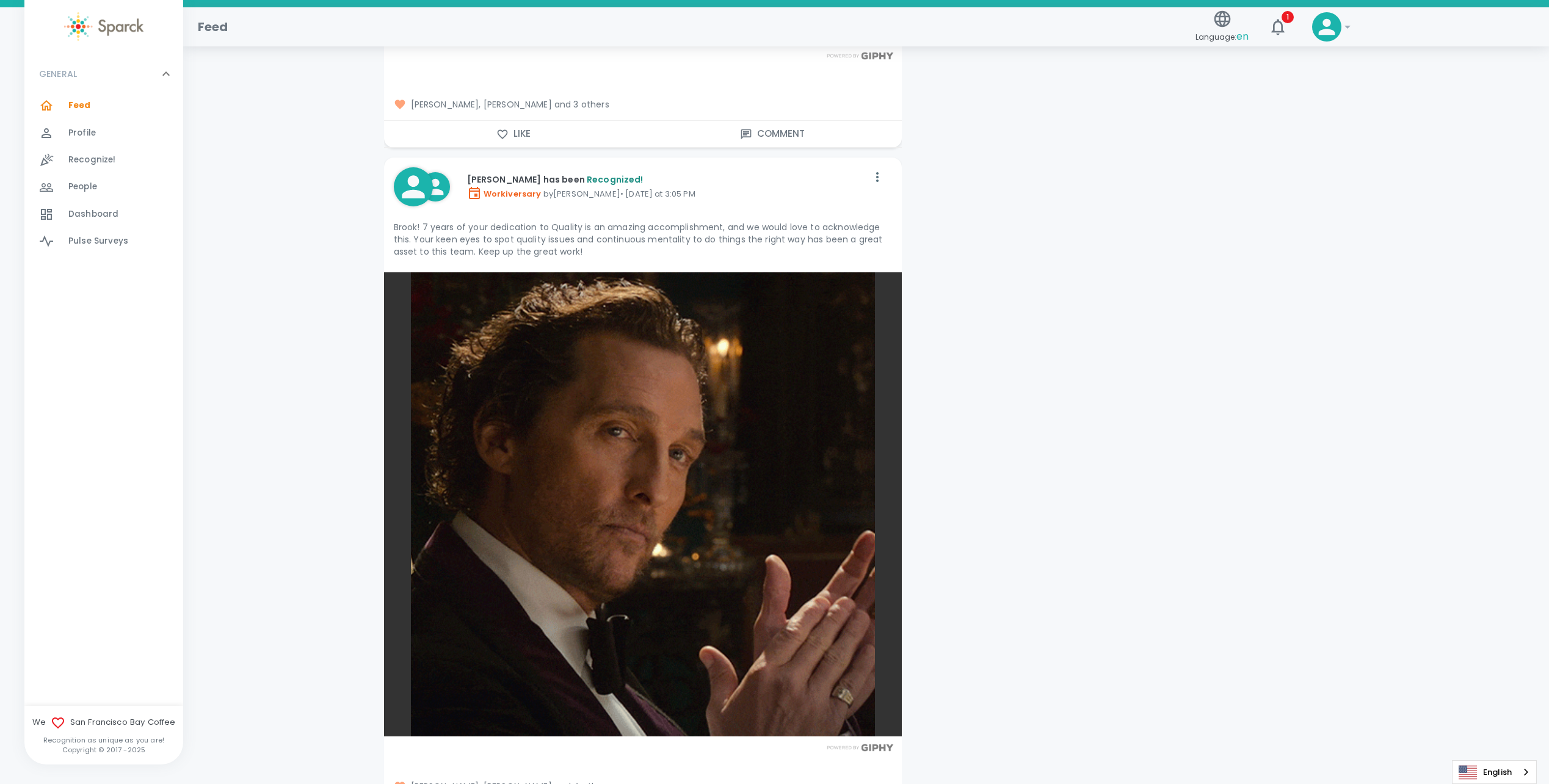
scroll to position [4395, 0]
